Goal: Use online tool/utility: Utilize a website feature to perform a specific function

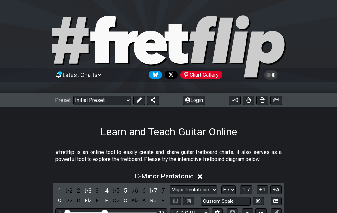
select select "Major Pentatonic"
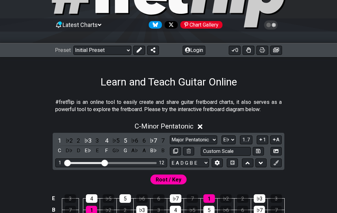
scroll to position [58, 0]
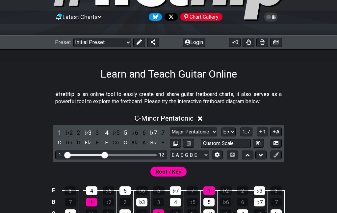
click at [170, 137] on select "Minor Pentatonic Click to edit Minor Pentatonic Major Pentatonic Minor Blues Ma…" at bounding box center [193, 132] width 47 height 9
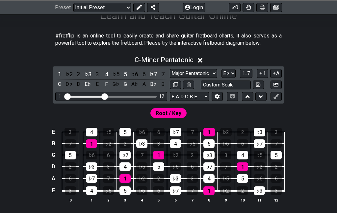
scroll to position [104, 0]
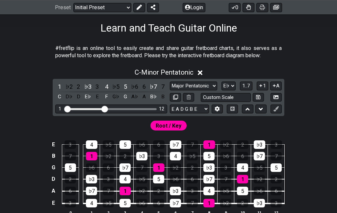
click at [222, 91] on select "A♭ A A♯ B♭ B C C♯ D♭ D D♯ E♭ E F F♯ G♭ G G♯" at bounding box center [229, 86] width 14 height 9
select select "Ab"
select select "Minor Pentatonic"
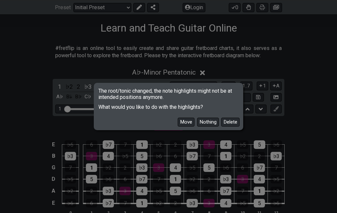
click at [178, 127] on button "Move" at bounding box center [186, 122] width 17 height 9
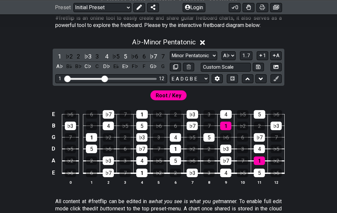
scroll to position [135, 0]
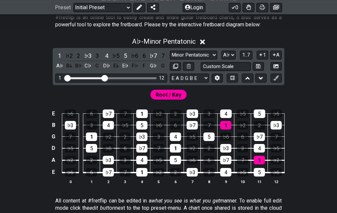
click at [222, 60] on select "A♭ A A♯ B♭ B C C♯ D♭ D D♯ E♭ E F F♯ G♭ G G♯" at bounding box center [229, 55] width 14 height 9
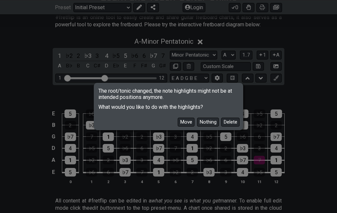
click at [178, 127] on button "Move" at bounding box center [186, 122] width 17 height 9
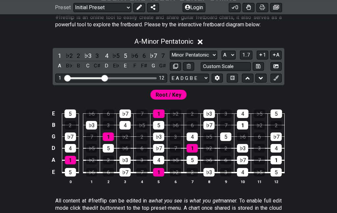
click at [222, 60] on select "A♭ A A♯ B♭ B C C♯ D♭ D D♯ E♭ E F F♯ G♭ G G♯" at bounding box center [229, 55] width 14 height 9
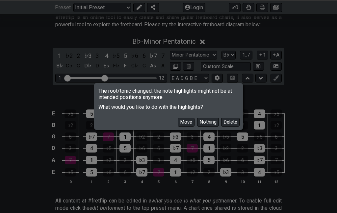
click at [178, 127] on button "Move" at bounding box center [186, 122] width 17 height 9
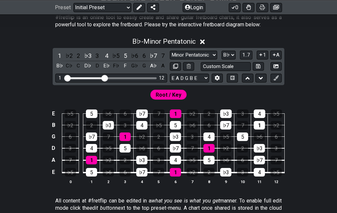
click at [222, 60] on select "A♭ A A♯ B♭ B C C♯ D♭ D D♯ E♭ E F F♯ G♭ G G♯" at bounding box center [229, 55] width 14 height 9
select select "B"
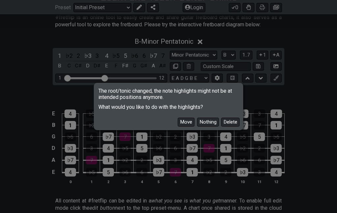
click at [178, 127] on button "Move" at bounding box center [186, 122] width 17 height 9
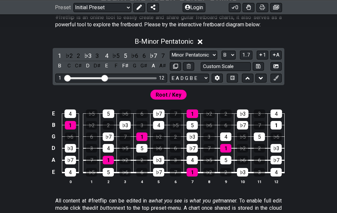
click at [170, 60] on select "Minor Pentatonic Click to edit Minor Pentatonic Major Pentatonic Minor Blues Ma…" at bounding box center [193, 55] width 47 height 9
select select "Major Pentatonic"
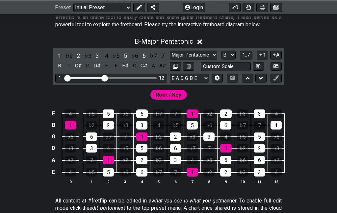
click at [222, 60] on select "A♭ A A♯ B♭ B C C♯ D♭ D D♯ E♭ E F F♯ G♭ G G♯" at bounding box center [229, 55] width 14 height 9
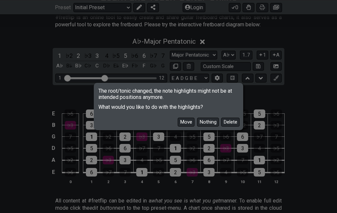
click at [178, 127] on button "Move" at bounding box center [186, 122] width 17 height 9
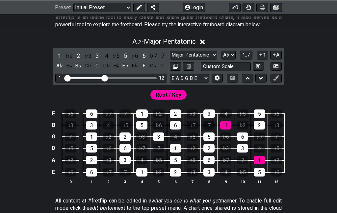
click at [222, 60] on select "A♭ A A♯ B♭ B C C♯ D♭ D D♯ E♭ E F F♯ G♭ G G♯" at bounding box center [229, 55] width 14 height 9
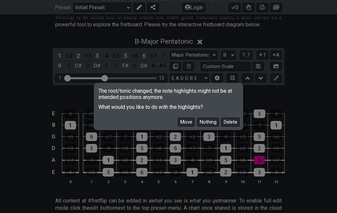
click at [178, 127] on button "Move" at bounding box center [186, 122] width 17 height 9
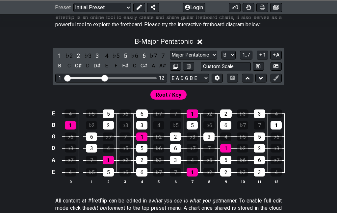
click at [222, 60] on select "A♭ A A♯ B♭ B C C♯ D♭ D D♯ E♭ E F F♯ G♭ G G♯" at bounding box center [229, 55] width 14 height 9
select select "C"
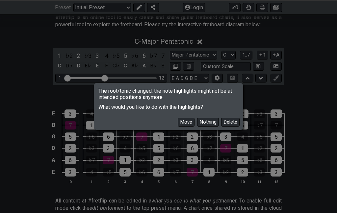
click at [178, 127] on button "Move" at bounding box center [186, 122] width 17 height 9
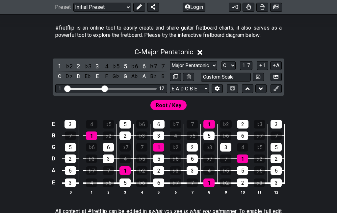
scroll to position [125, 0]
click at [158, 79] on div "B♭" at bounding box center [153, 76] width 9 height 9
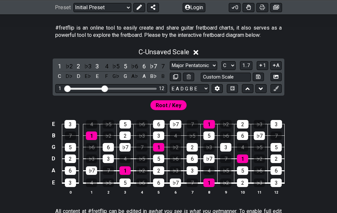
click at [259, 92] on icon at bounding box center [261, 89] width 4 height 7
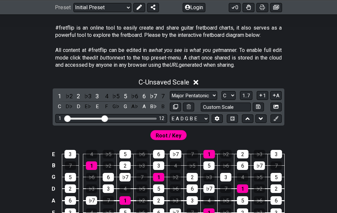
click at [246, 122] on icon at bounding box center [248, 119] width 4 height 7
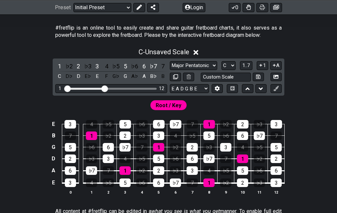
click at [92, 90] on div "Visible fret range" at bounding box center [85, 89] width 38 height 2
click at [104, 88] on input "Visible fret range" at bounding box center [112, 88] width 94 height 0
click at [104, 93] on div "1 12" at bounding box center [111, 88] width 112 height 9
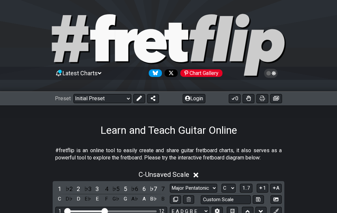
scroll to position [0, 0]
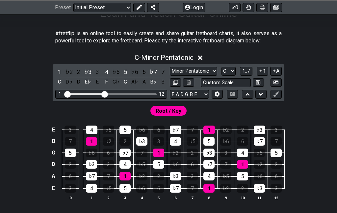
scroll to position [117, 0]
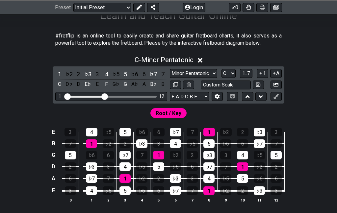
click at [170, 78] on select "Minor Pentatonic Click to edit Minor Pentatonic Major Pentatonic Minor Blues Ma…" at bounding box center [193, 73] width 47 height 9
select select "Major Pentatonic"
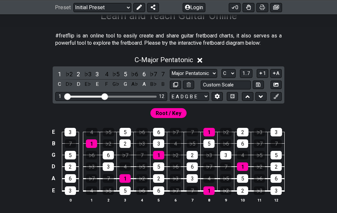
click at [222, 78] on select "A♭ A A♯ B♭ B C C♯ D♭ D D♯ E♭ E F F♯ G♭ G G♯" at bounding box center [229, 73] width 14 height 9
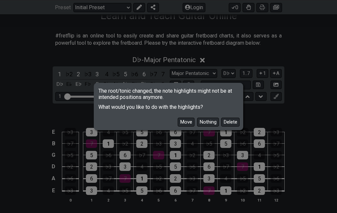
click at [178, 127] on button "Move" at bounding box center [186, 122] width 17 height 9
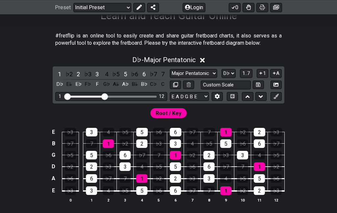
scroll to position [143, 0]
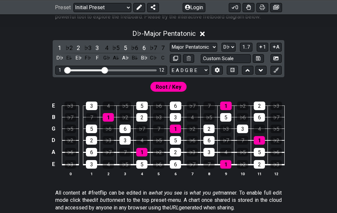
click at [222, 52] on select "A♭ A A♯ B♭ B C C♯ D♭ D D♯ E♭ E F F♯ G♭ G G♯" at bounding box center [229, 47] width 14 height 9
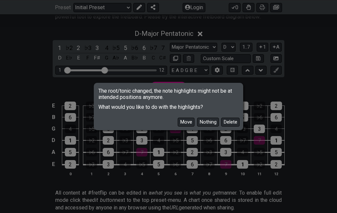
click at [178, 123] on button "Move" at bounding box center [186, 122] width 17 height 9
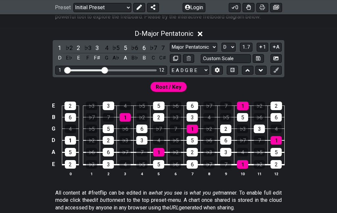
click at [222, 52] on select "A♭ A A♯ B♭ B C C♯ D♭ D D♯ E♭ E F F♯ G♭ G G♯" at bounding box center [229, 47] width 14 height 9
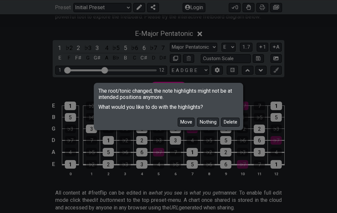
click at [178, 124] on button "Move" at bounding box center [186, 122] width 17 height 9
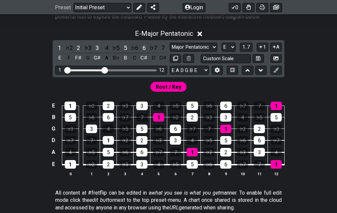
click at [222, 52] on select "A♭ A A♯ B♭ B C C♯ D♭ D D♯ E♭ E F F♯ G♭ G G♯" at bounding box center [229, 47] width 14 height 9
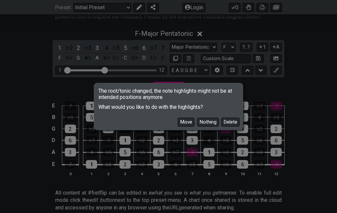
click at [178, 126] on button "Move" at bounding box center [186, 122] width 17 height 9
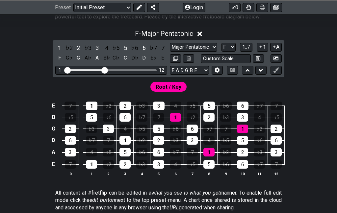
click at [222, 52] on select "A♭ A A♯ B♭ B C C♯ D♭ D D♯ E♭ E F F♯ G♭ G G♯" at bounding box center [229, 47] width 14 height 9
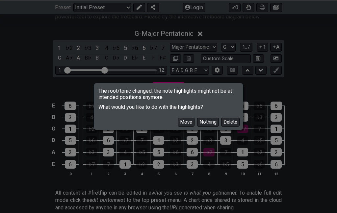
click at [178, 124] on button "Move" at bounding box center [186, 122] width 17 height 9
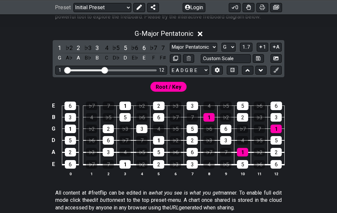
click at [222, 52] on select "A♭ A A♯ B♭ B C C♯ D♭ D D♯ E♭ E F F♯ G♭ G G♯" at bounding box center [229, 47] width 14 height 9
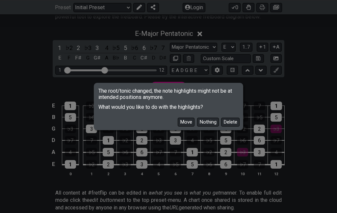
click at [178, 120] on button "Move" at bounding box center [186, 122] width 17 height 9
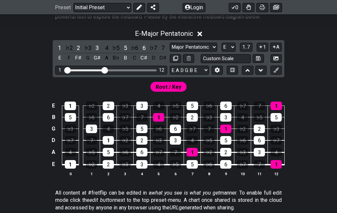
click at [222, 52] on select "A♭ A A♯ B♭ B C C♯ D♭ D D♯ E♭ E F F♯ G♭ G G♯" at bounding box center [229, 47] width 14 height 9
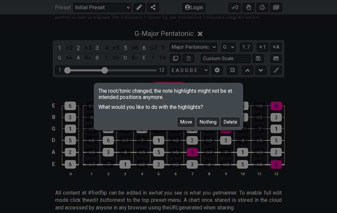
click at [178, 121] on button "Move" at bounding box center [186, 122] width 17 height 9
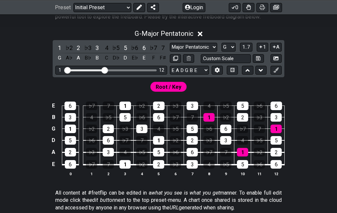
click at [222, 52] on select "A♭ A A♯ B♭ B C C♯ D♭ D D♯ E♭ E F F♯ G♭ G G♯" at bounding box center [229, 47] width 14 height 9
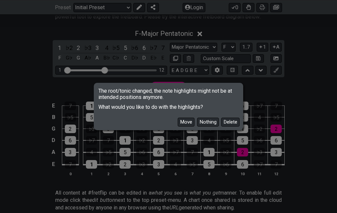
click at [178, 122] on button "Move" at bounding box center [186, 122] width 17 height 9
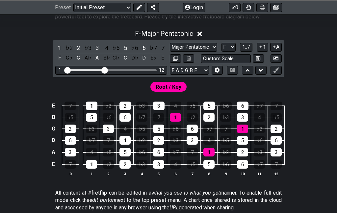
click at [170, 52] on div "Minor Pentatonic Click to edit Minor Pentatonic Major Pentatonic Minor Blues Ma…" at bounding box center [226, 47] width 112 height 9
click at [222, 52] on select "A♭ A A♯ B♭ B C C♯ D♭ D D♯ E♭ E F F♯ G♭ G G♯" at bounding box center [229, 47] width 14 height 9
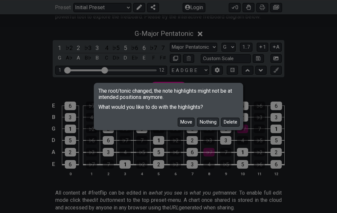
click at [178, 121] on button "Move" at bounding box center [186, 122] width 17 height 9
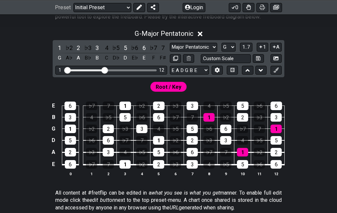
click at [222, 52] on select "A♭ A A♯ B♭ B C C♯ D♭ D D♯ E♭ E F F♯ G♭ G G♯" at bounding box center [229, 47] width 14 height 9
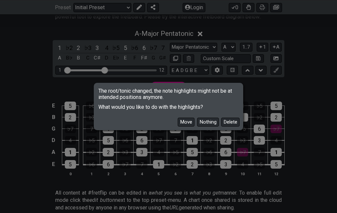
click at [178, 118] on button "Move" at bounding box center [186, 122] width 17 height 9
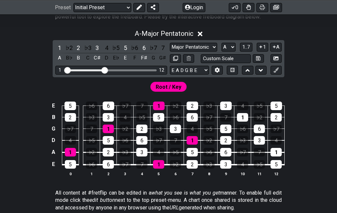
click at [222, 52] on select "A♭ A A♯ B♭ B C C♯ D♭ D D♯ E♭ E F F♯ G♭ G G♯" at bounding box center [229, 47] width 14 height 9
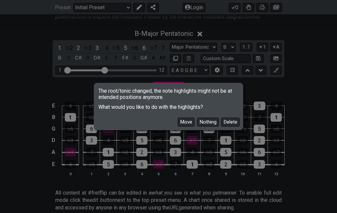
click at [178, 123] on button "Move" at bounding box center [186, 122] width 17 height 9
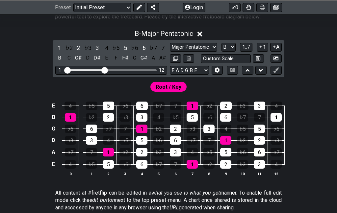
click at [222, 52] on select "A♭ A A♯ B♭ B C C♯ D♭ D D♯ E♭ E F F♯ G♭ G G♯" at bounding box center [229, 47] width 14 height 9
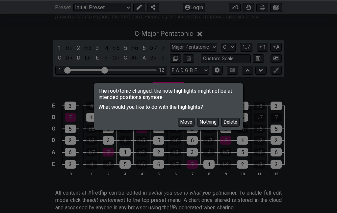
click at [179, 123] on button "Move" at bounding box center [186, 122] width 17 height 9
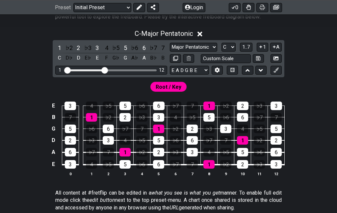
click at [222, 52] on select "A♭ A A♯ B♭ B C C♯ D♭ D D♯ E♭ E F F♯ G♭ G G♯" at bounding box center [229, 47] width 14 height 9
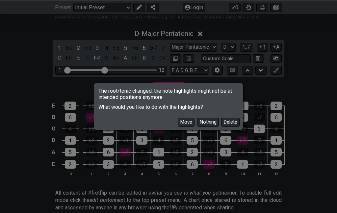
click at [178, 121] on button "Move" at bounding box center [186, 122] width 17 height 9
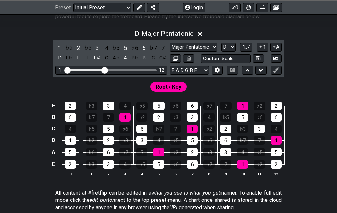
click at [222, 52] on select "A♭ A A♯ B♭ B C C♯ D♭ D D♯ E♭ E F F♯ G♭ G G♯" at bounding box center [229, 47] width 14 height 9
select select "Eb"
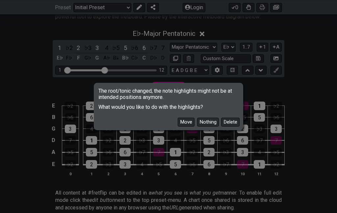
click at [178, 120] on button "Move" at bounding box center [186, 122] width 17 height 9
